Goal: Answer question/provide support: Share knowledge or assist other users

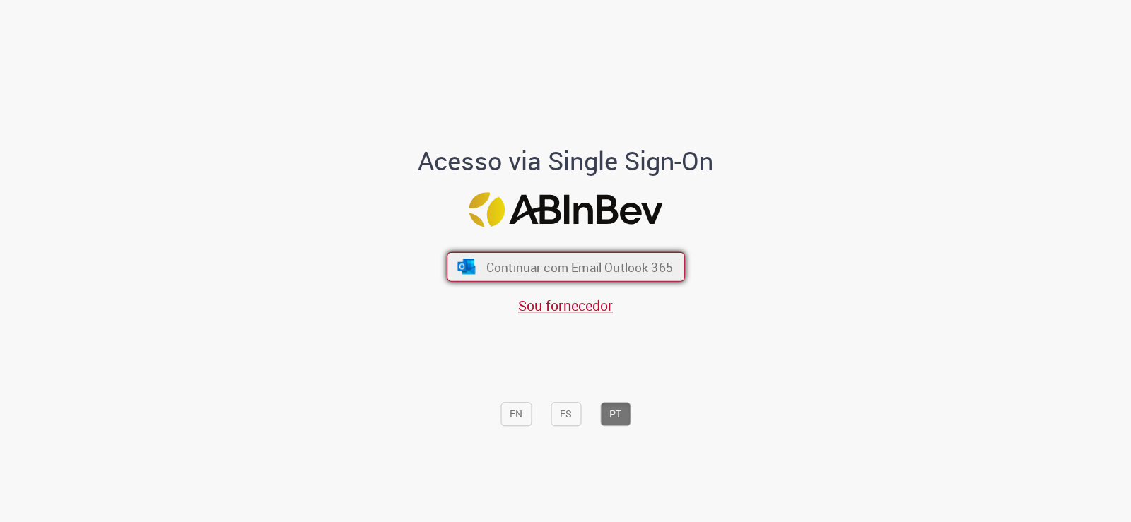
click at [561, 261] on span "Continuar com Email Outlook 365" at bounding box center [578, 267] width 187 height 16
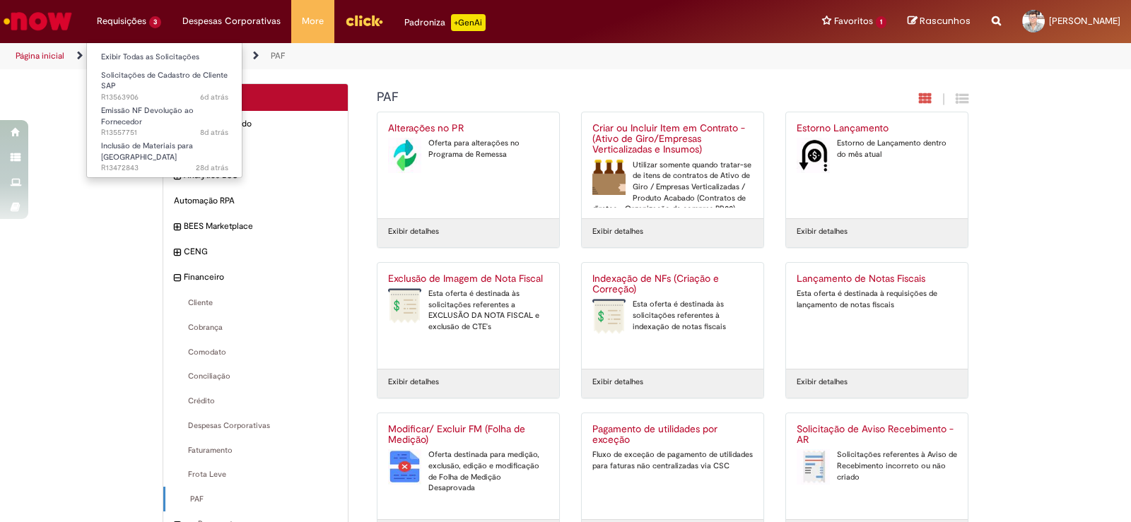
click at [119, 23] on li "Requisições 3 Exibir Todas as Solicitações Solicitações de Cadastro de Cliente …" at bounding box center [128, 21] width 85 height 42
click at [126, 54] on link "Exibir Todas as Solicitações" at bounding box center [164, 57] width 155 height 16
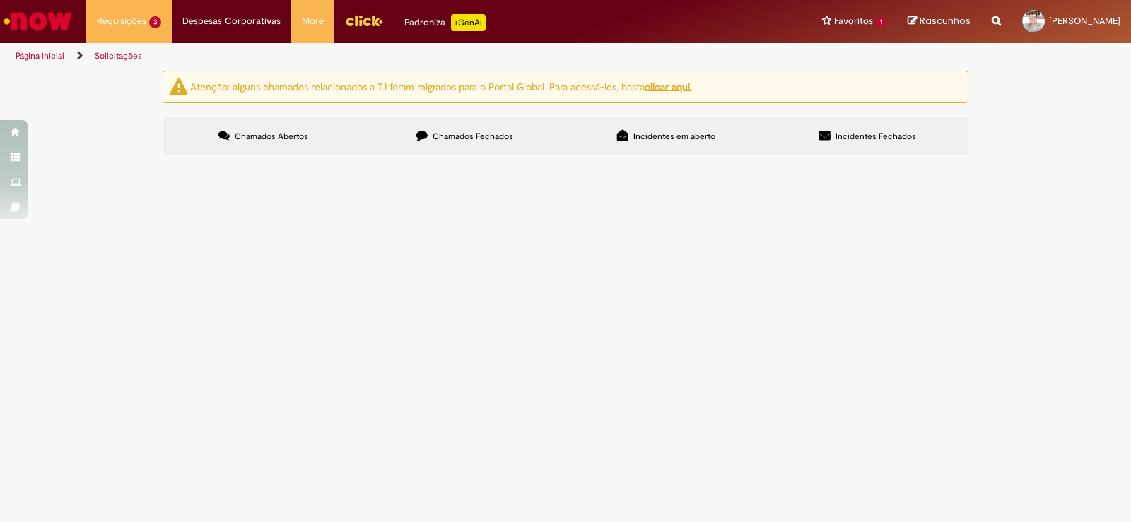
click at [0, 0] on span "PRECISAMOS ENTRAR COM ESTE FORNECEDOR PARA QUE POSSAMOS MANDAR SERVIÇOS DE REME…" at bounding box center [0, 0] width 0 height 0
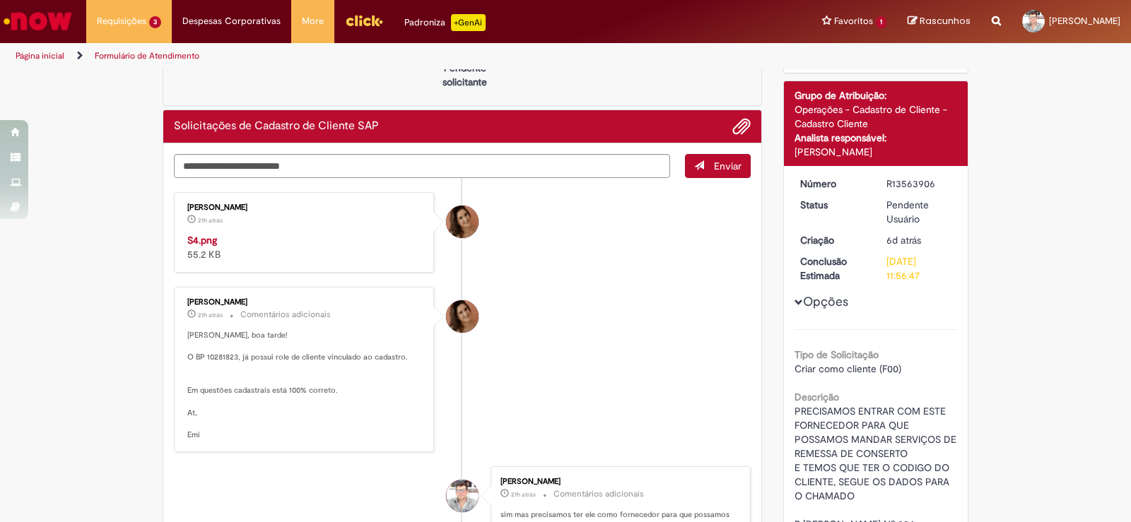
scroll to position [141, 0]
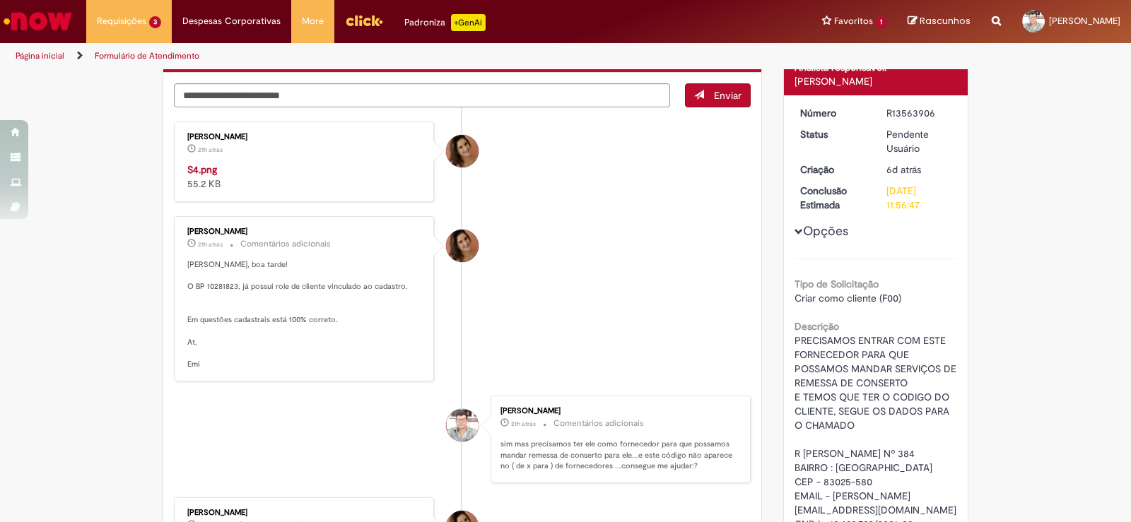
click at [269, 163] on img "Histórico de tíquete" at bounding box center [304, 163] width 235 height 0
click at [114, 307] on div "Verificar Código de Barras Aguardando Aprovação Aguardando atendimento Em Atend…" at bounding box center [565, 434] width 1131 height 1010
drag, startPoint x: 232, startPoint y: 235, endPoint x: 83, endPoint y: 213, distance: 150.6
click at [84, 212] on div "Verificar Código de Barras Aguardando Aprovação Aguardando atendimento Em Atend…" at bounding box center [565, 434] width 1131 height 1010
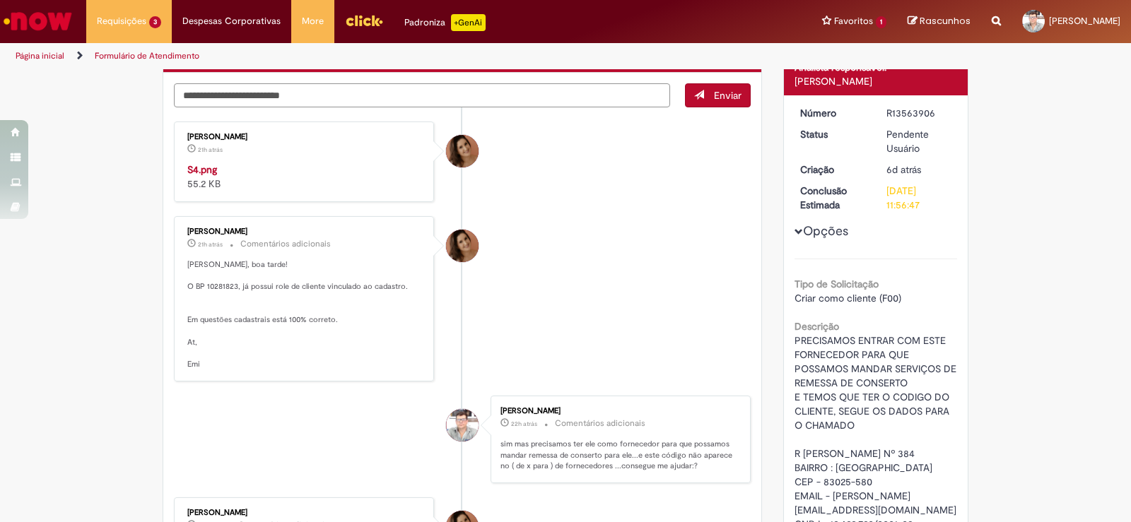
click at [293, 98] on textarea "Digite sua mensagem aqui..." at bounding box center [422, 95] width 496 height 24
click at [288, 98] on textarea "Digite sua mensagem aqui..." at bounding box center [422, 95] width 496 height 24
paste textarea "*"
click at [386, 95] on textarea "Digite sua mensagem aqui..." at bounding box center [422, 95] width 496 height 24
click at [391, 99] on textarea "**********" at bounding box center [422, 95] width 496 height 24
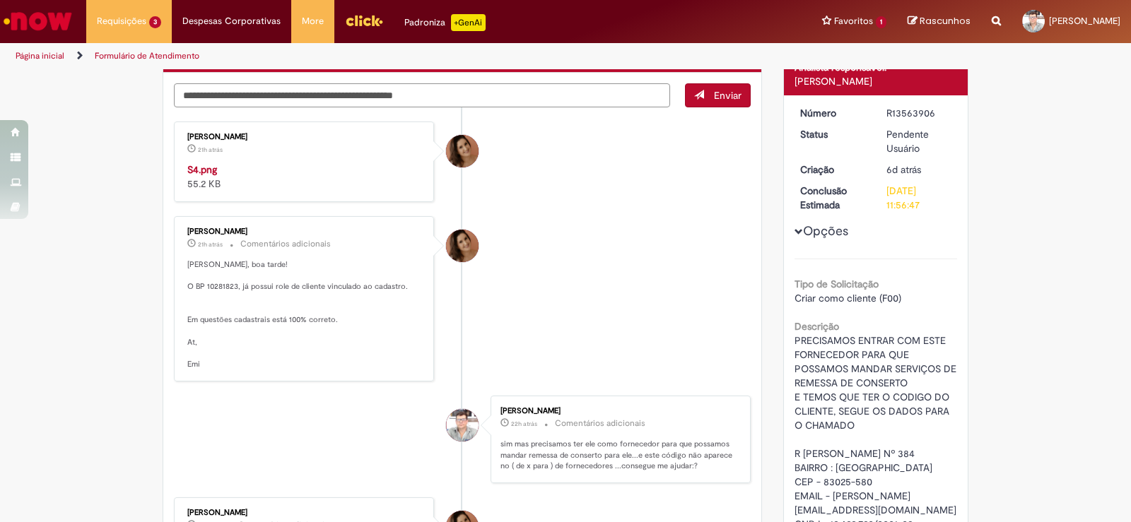
click at [445, 98] on textarea "**********" at bounding box center [422, 95] width 496 height 24
type textarea "**********"
click at [714, 90] on span "Enviar" at bounding box center [728, 95] width 28 height 13
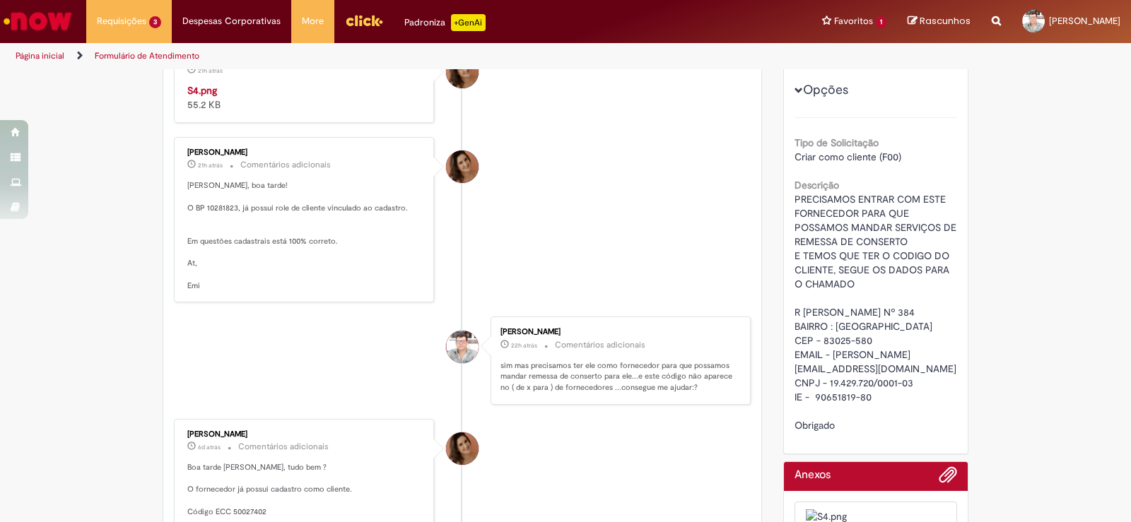
scroll to position [0, 0]
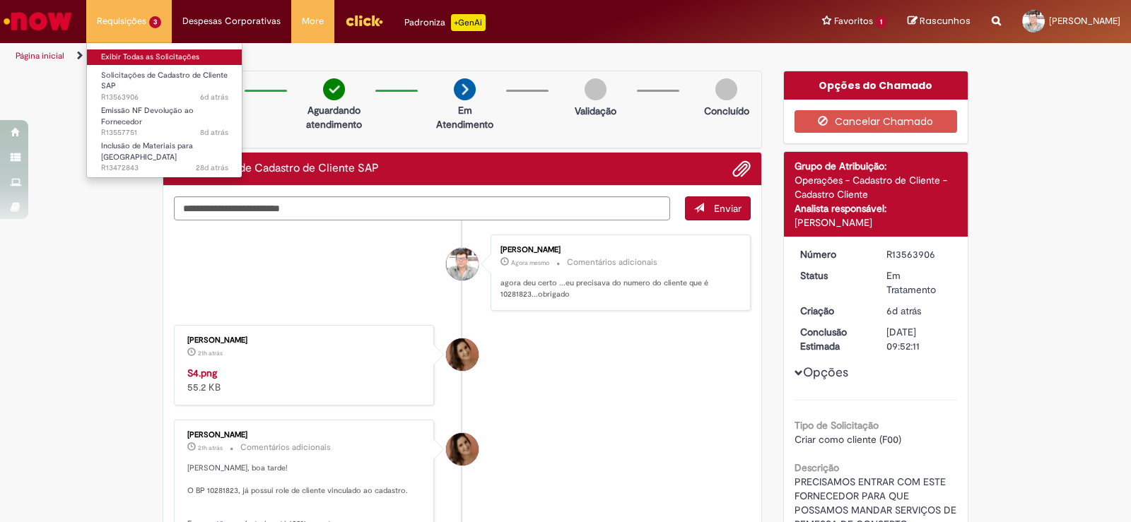
click at [134, 57] on link "Exibir Todas as Solicitações" at bounding box center [164, 57] width 155 height 16
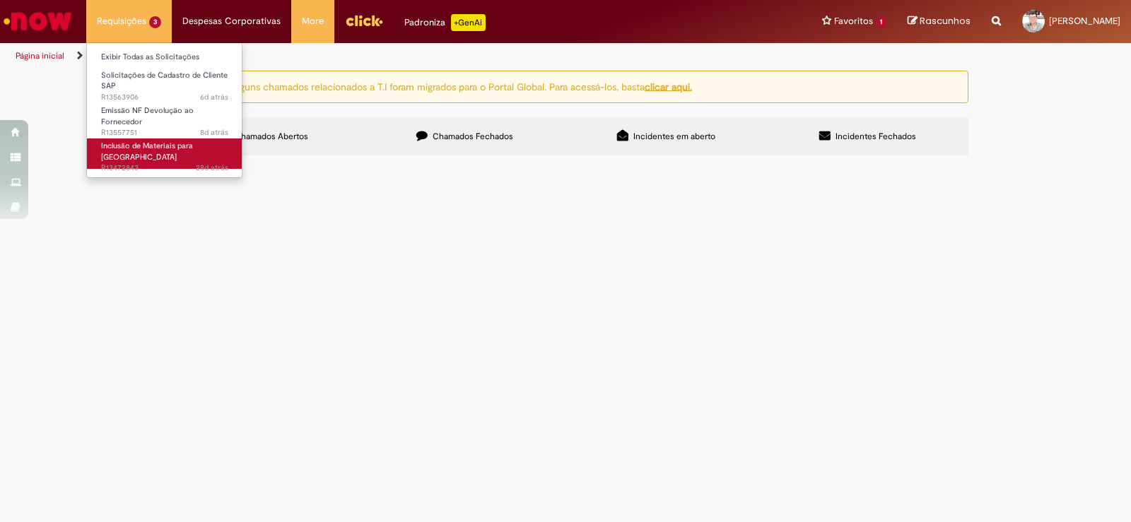
click at [139, 143] on span "Inclusão de Materiais para Estoques" at bounding box center [147, 152] width 92 height 22
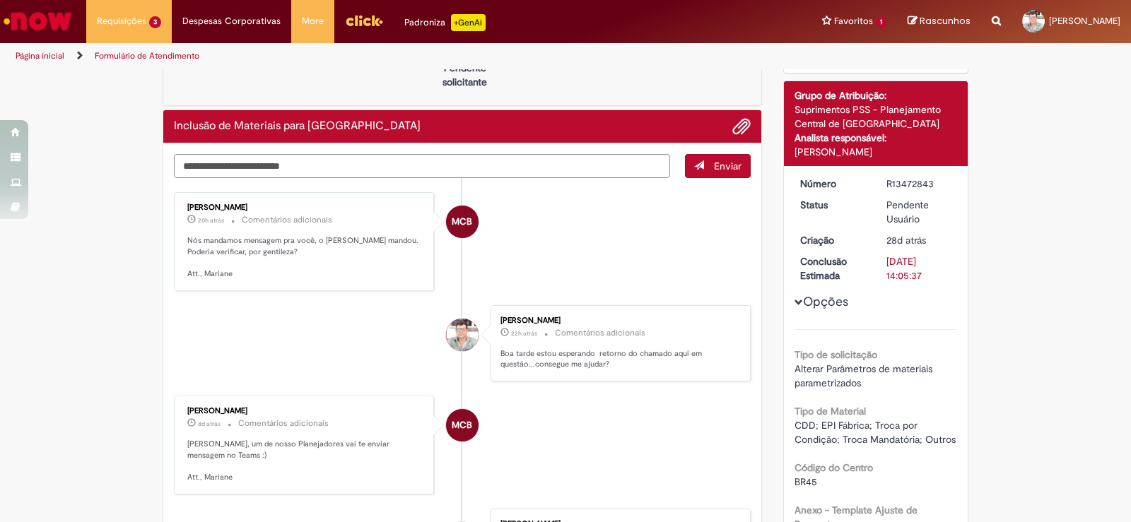
scroll to position [283, 0]
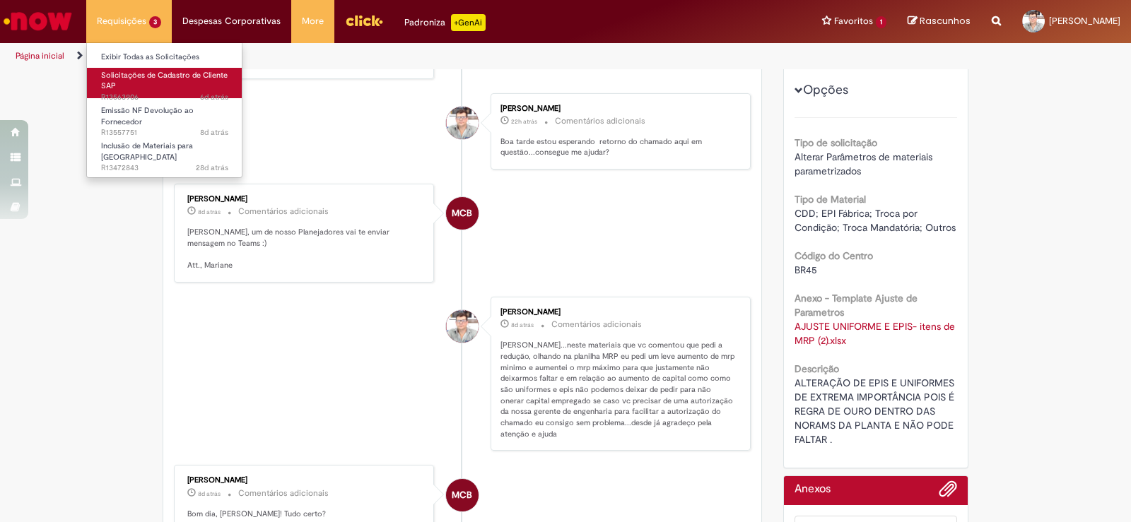
click at [139, 78] on span "Solicitações de Cadastro de Cliente SAP" at bounding box center [164, 81] width 126 height 22
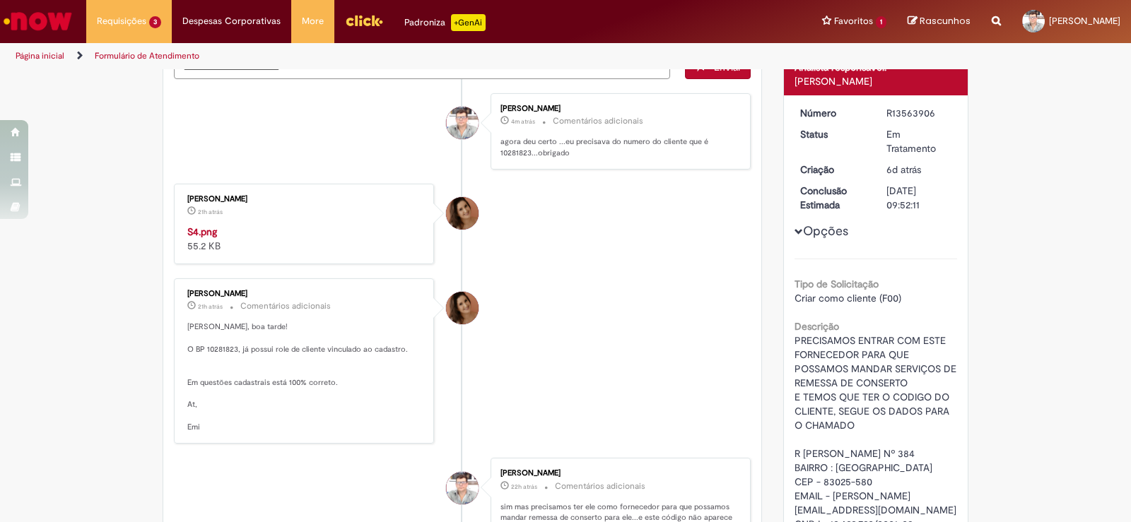
scroll to position [283, 0]
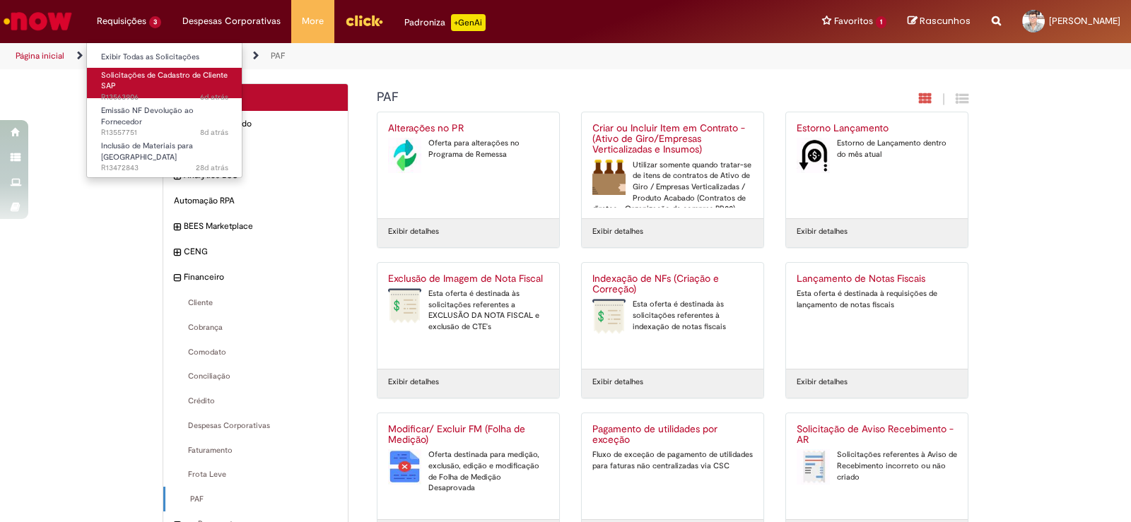
click at [146, 76] on span "Solicitações de Cadastro de Cliente SAP" at bounding box center [164, 81] width 126 height 22
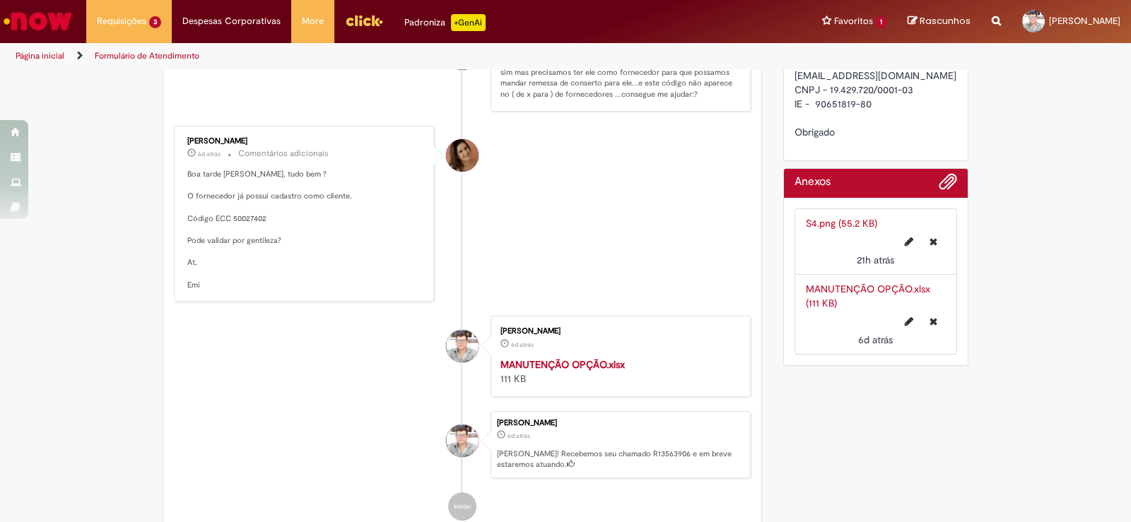
scroll to position [717, 0]
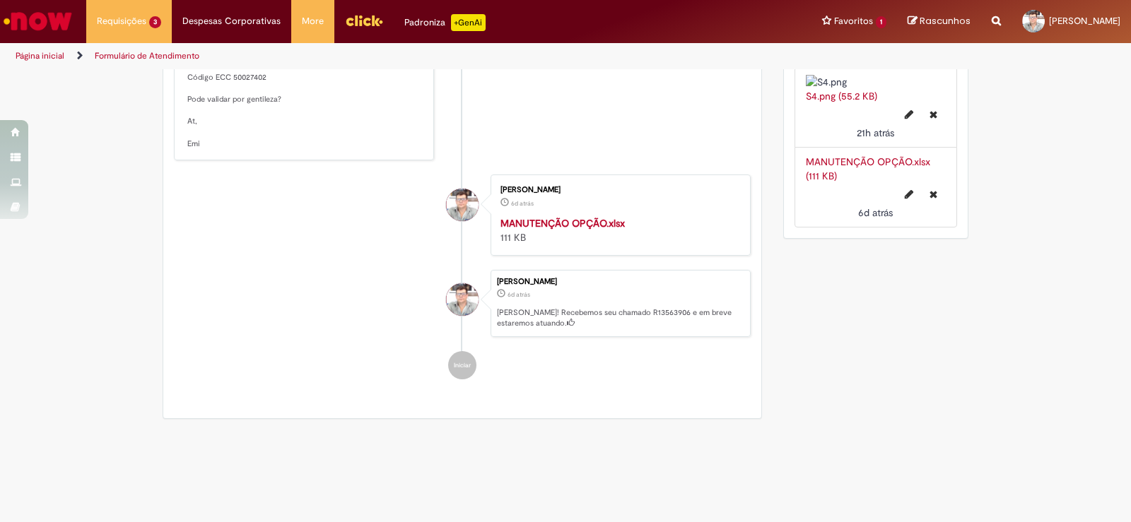
click at [846, 182] on link "MANUTENÇÃO OPÇÃO.xlsx (111 KB)" at bounding box center [868, 168] width 124 height 27
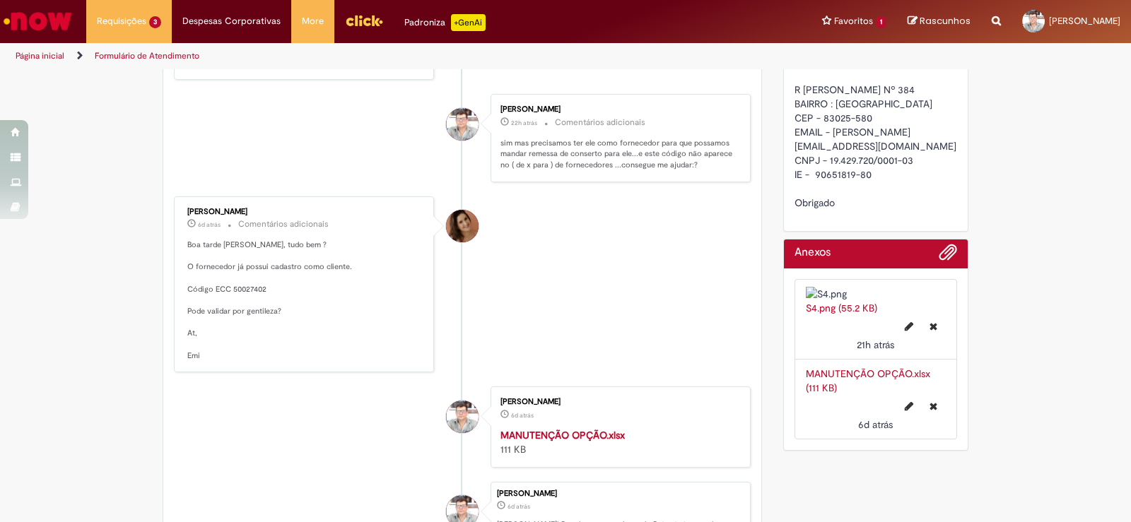
scroll to position [435, 0]
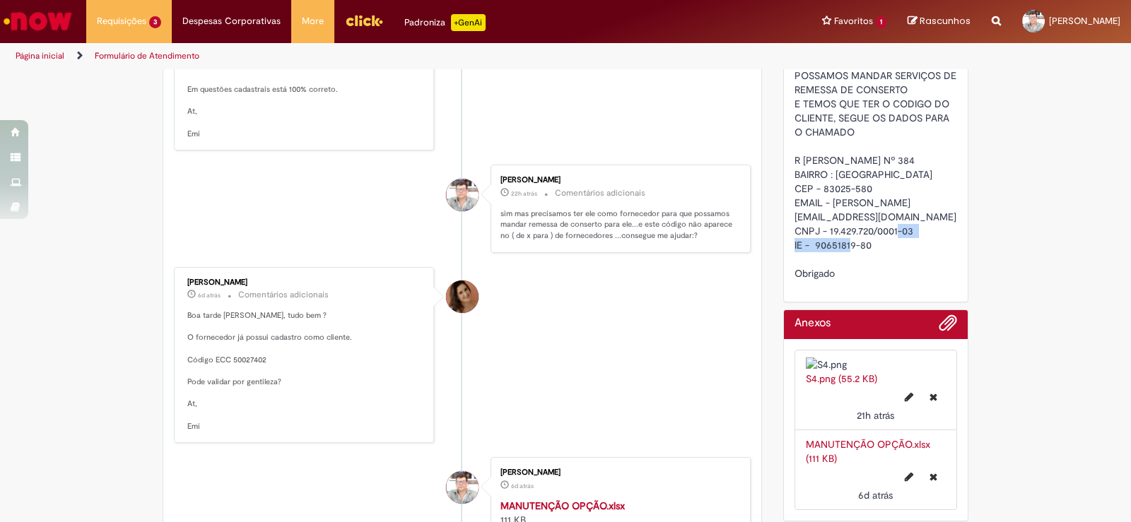
drag, startPoint x: 825, startPoint y: 259, endPoint x: 914, endPoint y: 256, distance: 89.8
click at [914, 256] on div "PRECISAMOS ENTRAR COM ESTE FORNECEDOR PARA QUE POSSAMOS MANDAR SERVIÇOS DE REME…" at bounding box center [875, 160] width 163 height 240
copy span "19.429.720/0001-03"
drag, startPoint x: 789, startPoint y: 160, endPoint x: 911, endPoint y: 160, distance: 121.5
click at [913, 160] on div "PRECISAMOS ENTRAR COM ESTE FORNECEDOR PARA QUE POSSAMOS MANDAR SERVIÇOS DE REME…" at bounding box center [875, 160] width 163 height 240
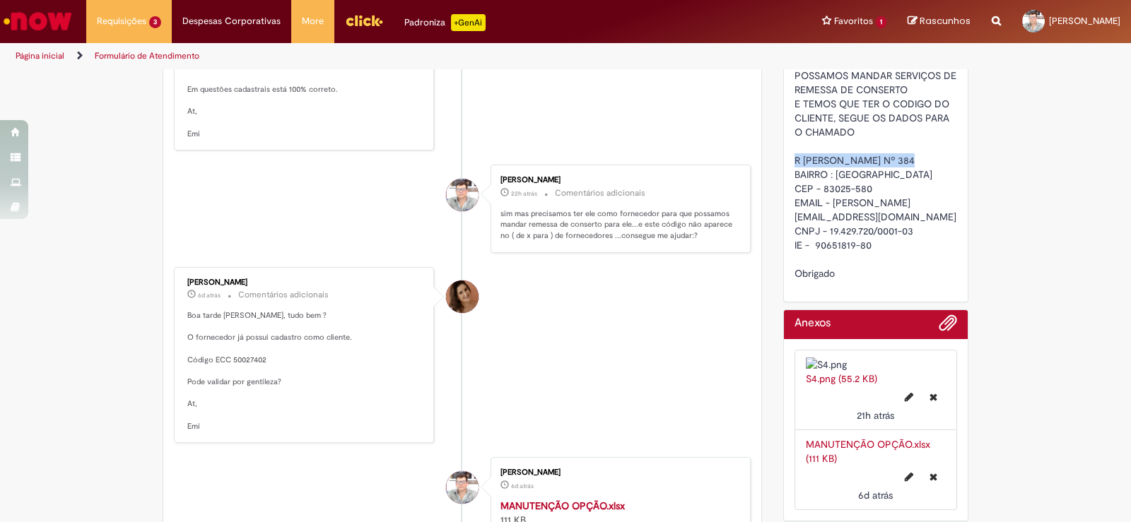
copy span "R PEDRO TREVISAN Nº 384"
drag, startPoint x: 833, startPoint y: 175, endPoint x: 938, endPoint y: 175, distance: 105.3
click at [938, 175] on div "PRECISAMOS ENTRAR COM ESTE FORNECEDOR PARA QUE POSSAMOS MANDAR SERVIÇOS DE REME…" at bounding box center [875, 160] width 163 height 240
copy span "COLONIA RIO GRANDE"
drag, startPoint x: 792, startPoint y: 187, endPoint x: 846, endPoint y: 188, distance: 53.7
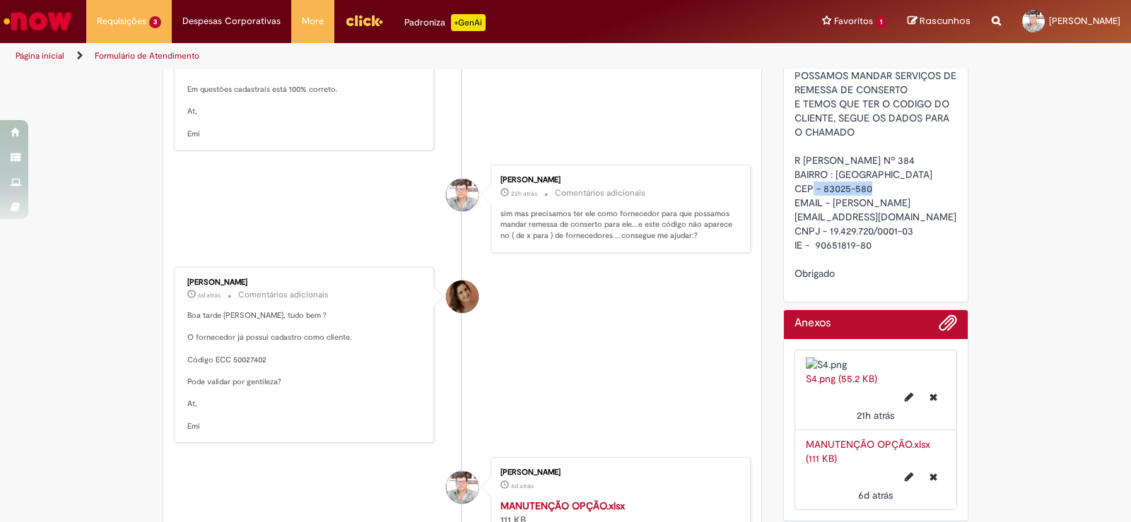
click at [849, 187] on span "PRECISAMOS ENTRAR COM ESTE FORNECEDOR PARA QUE POSSAMOS MANDAR SERVIÇOS DE REME…" at bounding box center [876, 160] width 165 height 239
drag, startPoint x: 789, startPoint y: 188, endPoint x: 901, endPoint y: 190, distance: 111.7
click at [901, 190] on div "PRECISAMOS ENTRAR COM ESTE FORNECEDOR PARA QUE POSSAMOS MANDAR SERVIÇOS DE REME…" at bounding box center [875, 160] width 163 height 240
copy span "SAO JOSE DOS PINHAIS"
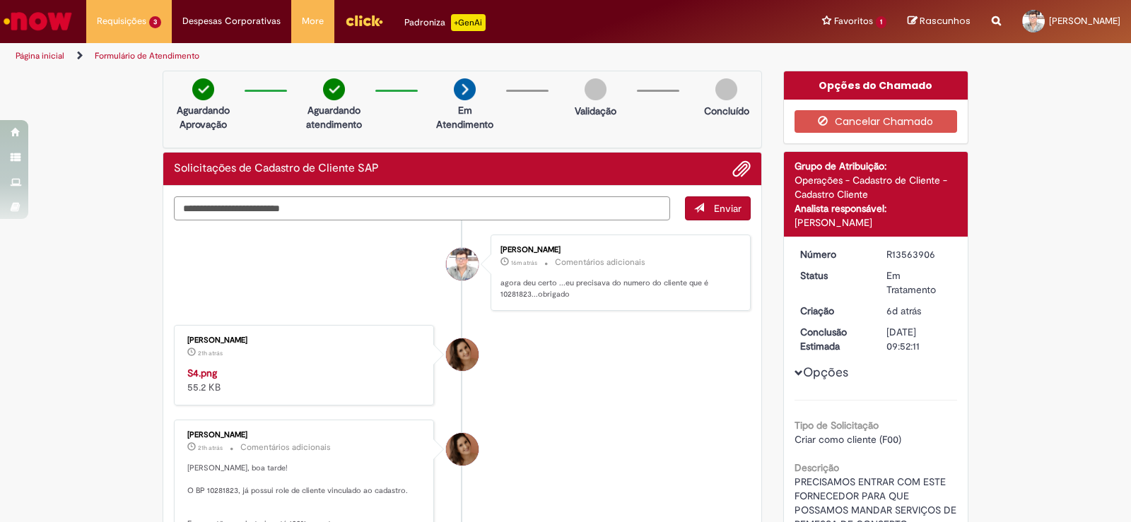
click at [315, 213] on textarea "Digite sua mensagem aqui..." at bounding box center [422, 208] width 496 height 24
type textarea "*"
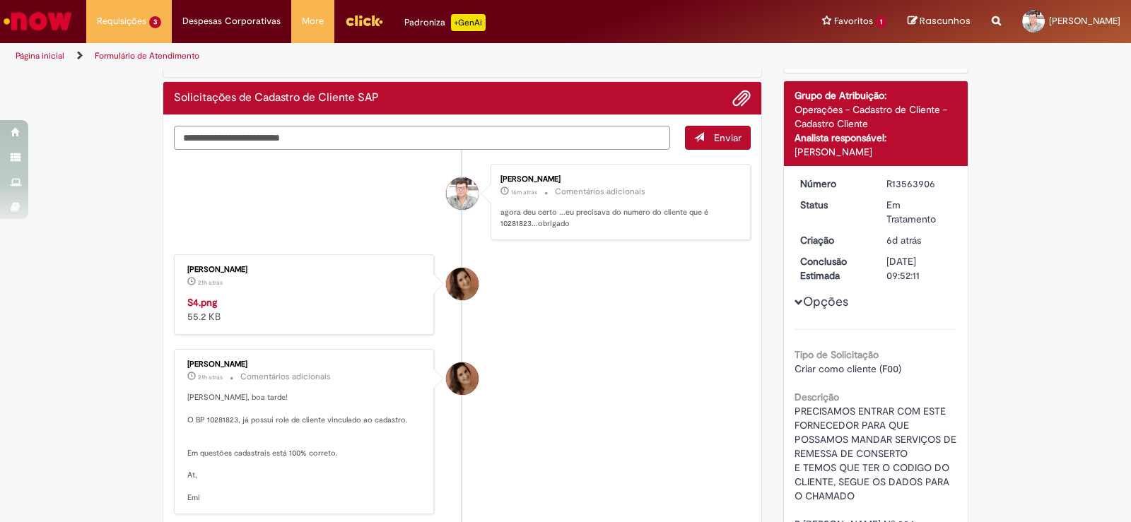
scroll to position [212, 0]
